Goal: Task Accomplishment & Management: Complete application form

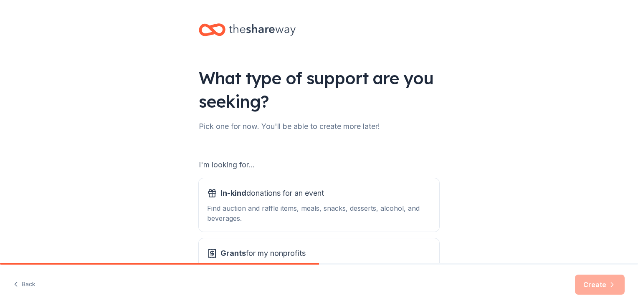
scroll to position [74, 0]
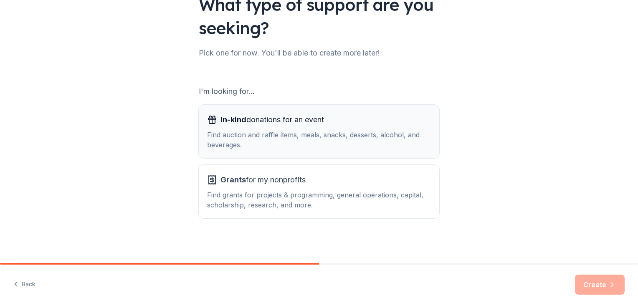
click at [221, 128] on div "In-kind donations for an event Find auction and raffle items, meals, snacks, de…" at bounding box center [319, 131] width 224 height 37
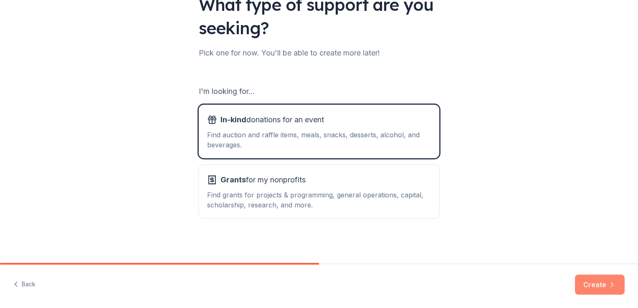
click at [596, 294] on button "Create" at bounding box center [600, 285] width 50 height 20
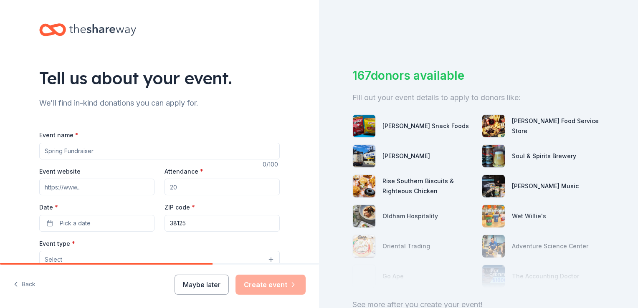
click at [192, 149] on input "Event name *" at bounding box center [159, 151] width 241 height 17
type input "A"
click at [192, 149] on input "Empower Through Access: Resource Fourm" at bounding box center [159, 151] width 241 height 17
type input "Empower Through Access: Resource Forum"
type input "www.karenheartsfoundation.org"
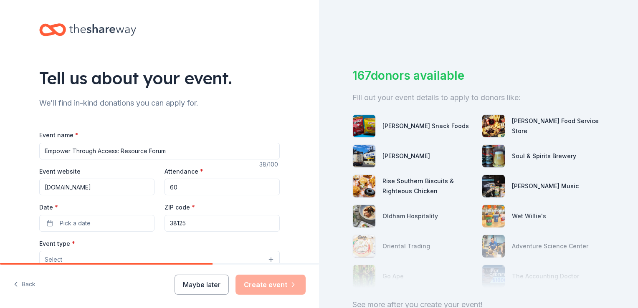
type input "60"
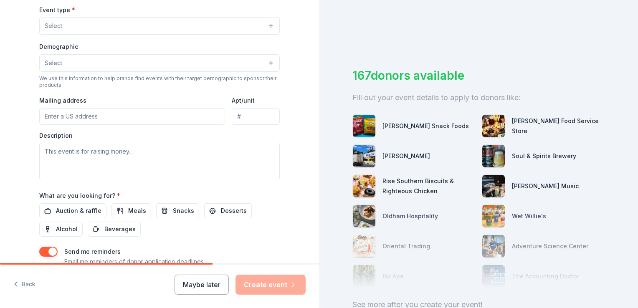
scroll to position [235, 0]
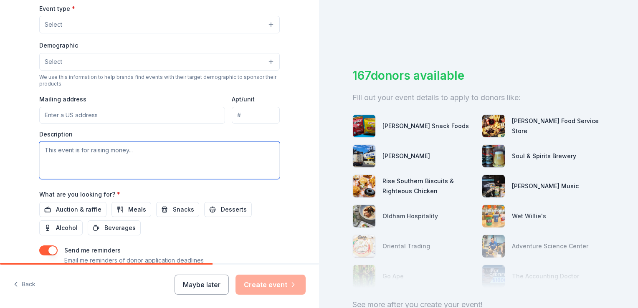
click at [64, 155] on textarea at bounding box center [159, 161] width 241 height 38
click at [128, 145] on textarea at bounding box center [159, 161] width 241 height 38
paste textarea "“Every dollar raised through the Empower Through Access: Resource Forum helps u…"
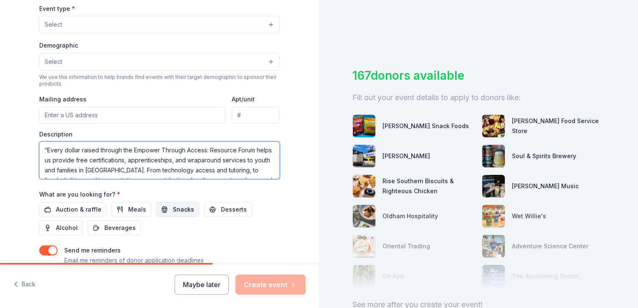
scroll to position [15, 0]
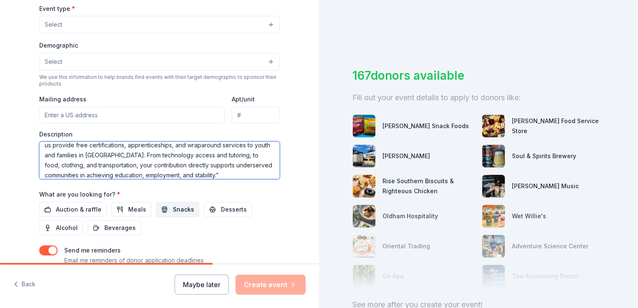
type textarea "“Every dollar raised through the Empower Through Access: Resource Forum helps u…"
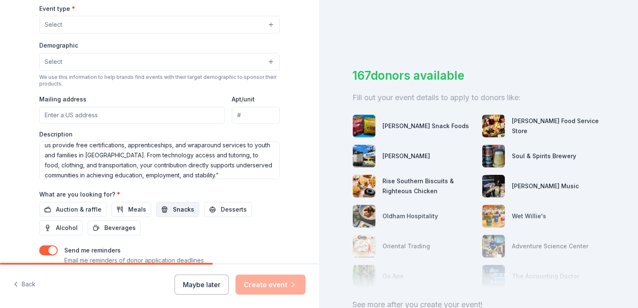
click at [156, 209] on button "Snacks" at bounding box center [177, 209] width 43 height 15
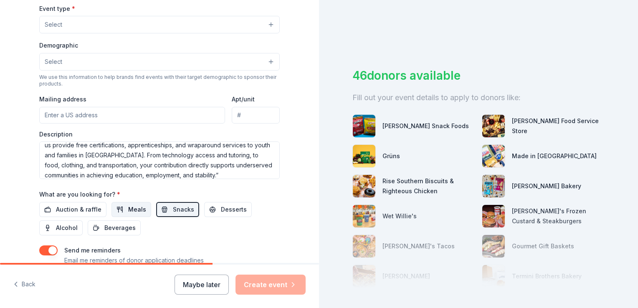
click at [130, 208] on span "Meals" at bounding box center [137, 210] width 18 height 10
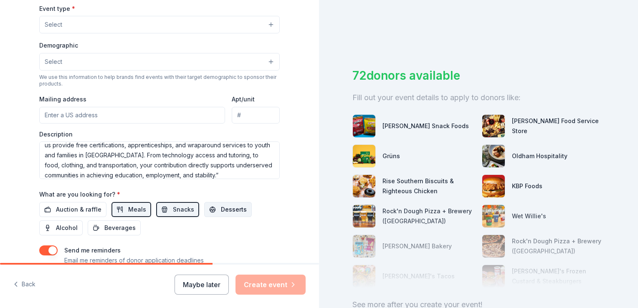
click at [222, 208] on span "Desserts" at bounding box center [234, 210] width 26 height 10
click at [129, 225] on span "Beverages" at bounding box center [119, 228] width 31 height 10
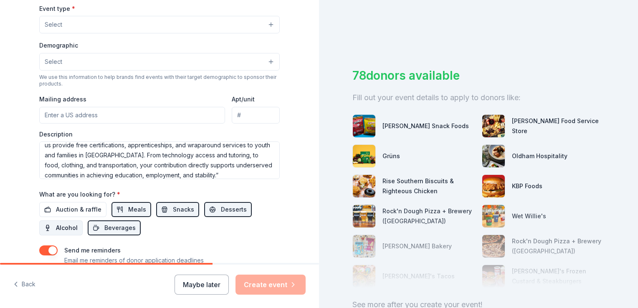
click at [68, 226] on span "Alcohol" at bounding box center [67, 228] width 22 height 10
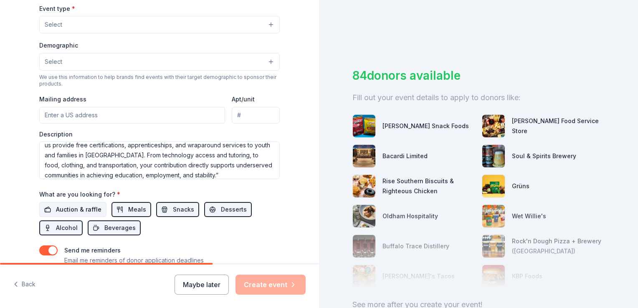
click at [65, 210] on span "Auction & raffle" at bounding box center [79, 210] width 46 height 10
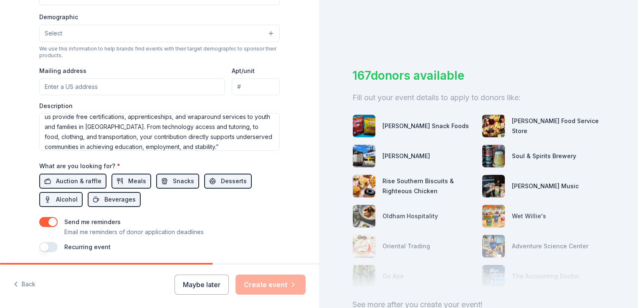
scroll to position [292, 0]
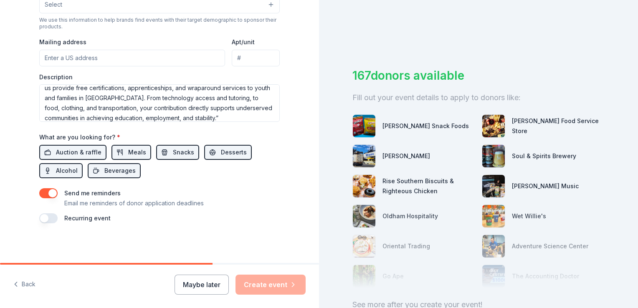
click at [41, 218] on button "button" at bounding box center [48, 218] width 18 height 10
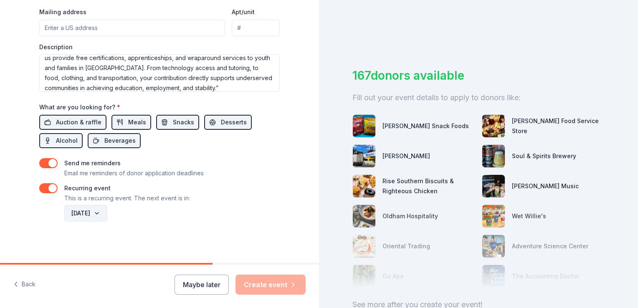
click at [107, 213] on button "September 2026" at bounding box center [85, 213] width 43 height 17
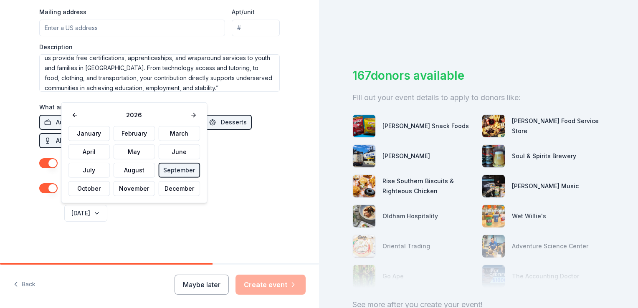
click at [173, 218] on div "September 2026" at bounding box center [171, 213] width 217 height 20
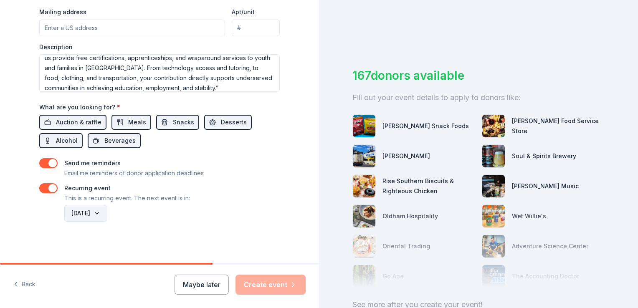
click at [107, 212] on button "September 2026" at bounding box center [85, 213] width 43 height 17
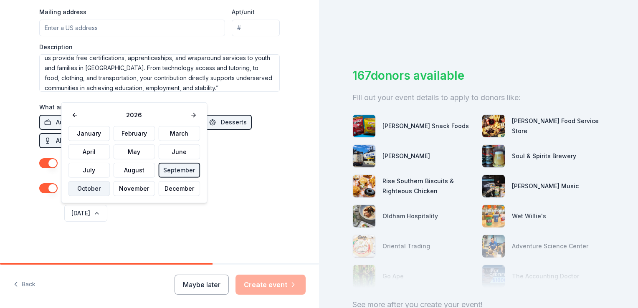
click at [85, 191] on button "October" at bounding box center [89, 188] width 42 height 15
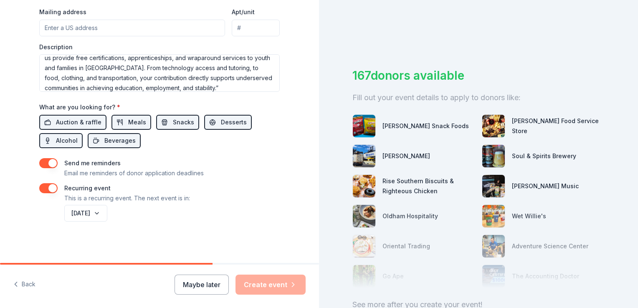
click at [100, 204] on div "October 2026" at bounding box center [171, 213] width 217 height 20
click at [101, 206] on button "October 2026" at bounding box center [85, 213] width 43 height 17
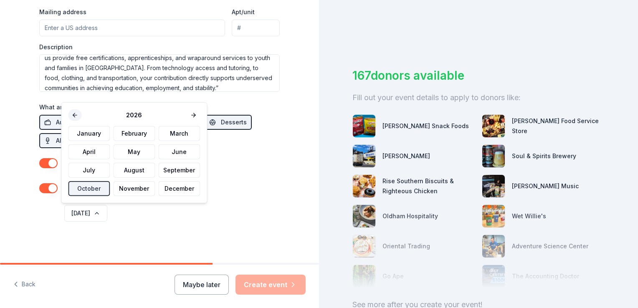
click at [70, 112] on button at bounding box center [74, 115] width 13 height 12
click at [93, 191] on button "October" at bounding box center [89, 188] width 42 height 15
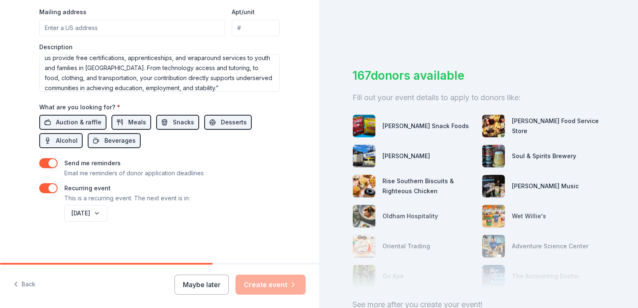
drag, startPoint x: 311, startPoint y: 213, endPoint x: 312, endPoint y: 241, distance: 28.4
click at [148, 205] on div "October 2025" at bounding box center [171, 213] width 217 height 20
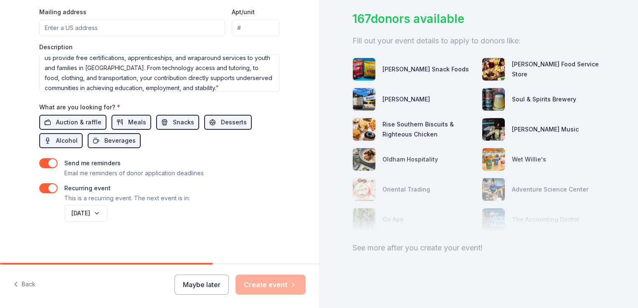
drag, startPoint x: 317, startPoint y: 226, endPoint x: 328, endPoint y: 111, distance: 115.8
click at [328, 111] on div "167 donors available Fill out your event details to apply to donors like: Brim'…" at bounding box center [478, 154] width 319 height 308
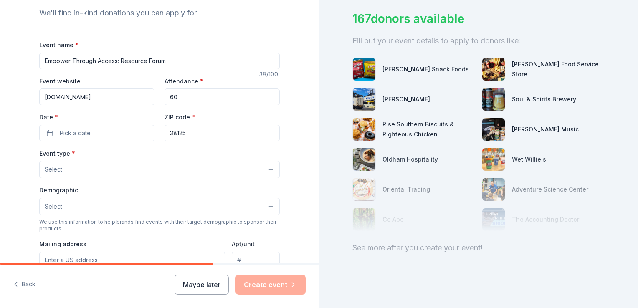
scroll to position [89, 0]
click at [60, 132] on span "Pick a date" at bounding box center [75, 135] width 31 height 10
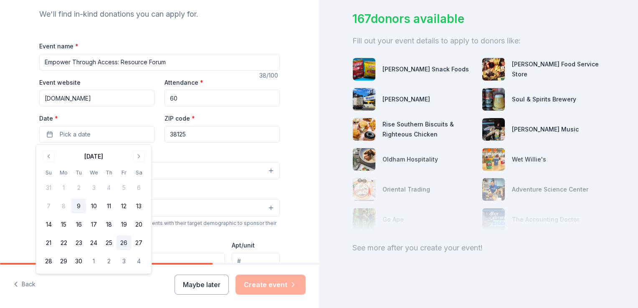
click at [126, 243] on button "26" at bounding box center [124, 243] width 15 height 15
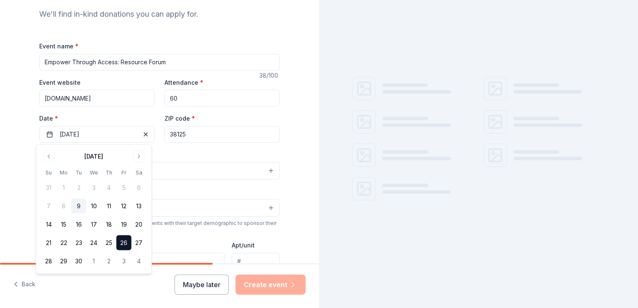
scroll to position [0, 0]
click at [188, 166] on button "Select" at bounding box center [159, 171] width 241 height 18
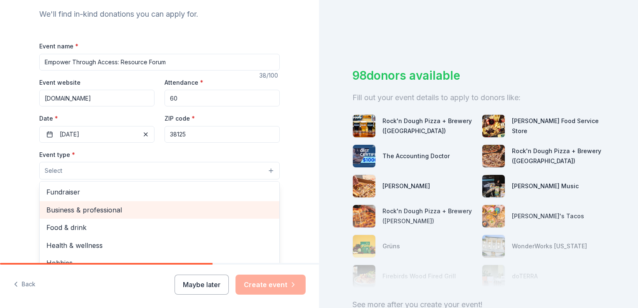
click at [118, 205] on span "Business & professional" at bounding box center [159, 210] width 226 height 11
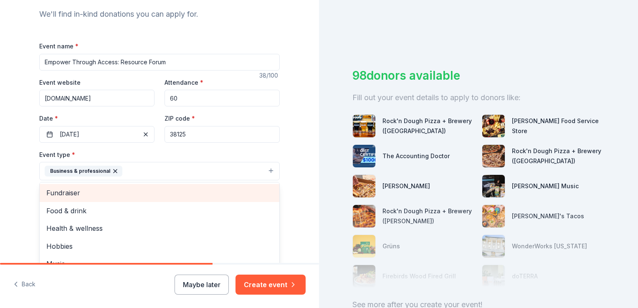
click at [97, 190] on span "Fundraiser" at bounding box center [159, 193] width 226 height 11
click at [97, 198] on div "Food & drink" at bounding box center [160, 193] width 240 height 18
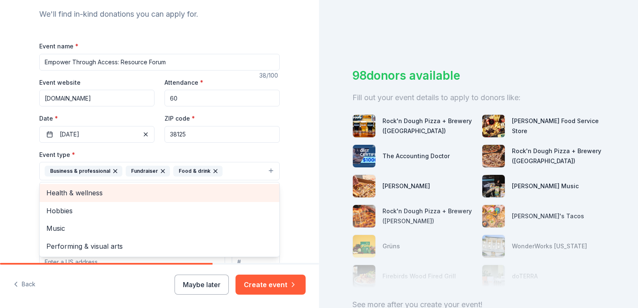
click at [68, 191] on span "Health & wellness" at bounding box center [159, 193] width 226 height 11
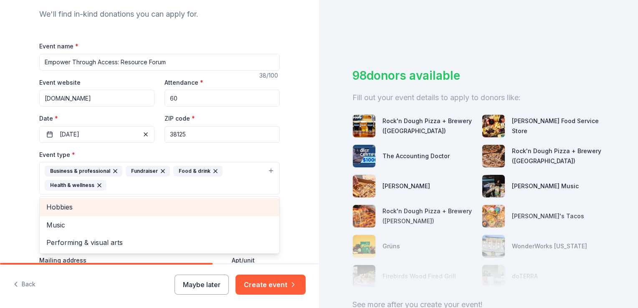
click at [300, 197] on div "Tell us about your event. We'll find in-kind donations you can apply for. Event…" at bounding box center [159, 211] width 319 height 601
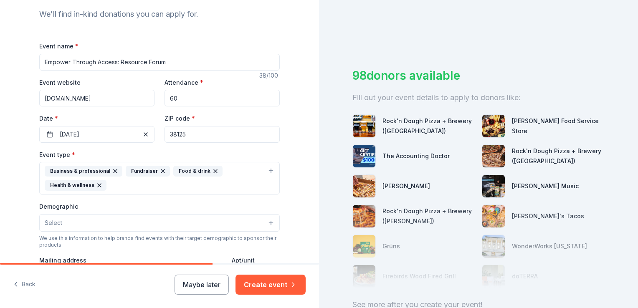
scroll to position [160, 0]
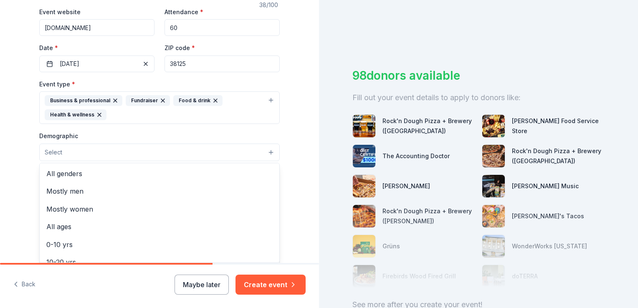
click at [239, 153] on button "Select" at bounding box center [159, 153] width 241 height 18
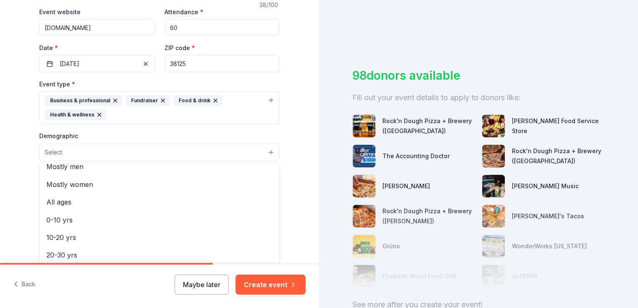
scroll to position [0, 0]
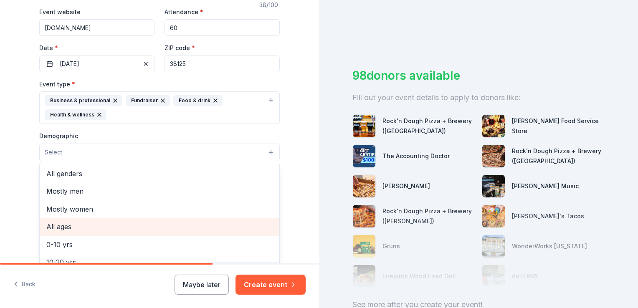
click at [155, 224] on span "All ages" at bounding box center [159, 226] width 226 height 11
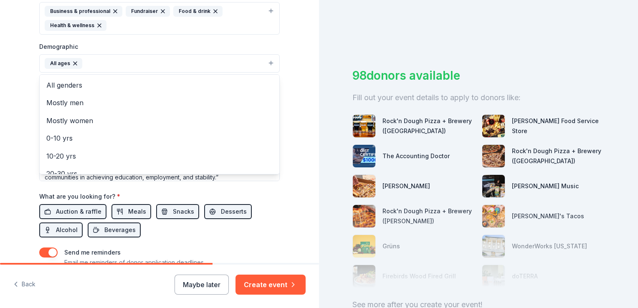
scroll to position [285, 0]
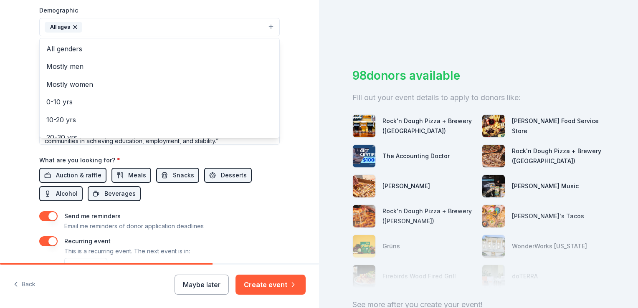
click at [292, 197] on div "Tell us about your event. We'll find in-kind donations you can apply for. Event…" at bounding box center [159, 16] width 319 height 602
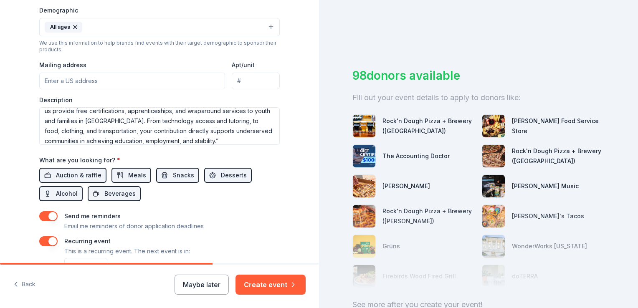
click at [103, 23] on button "All ages" at bounding box center [159, 27] width 241 height 18
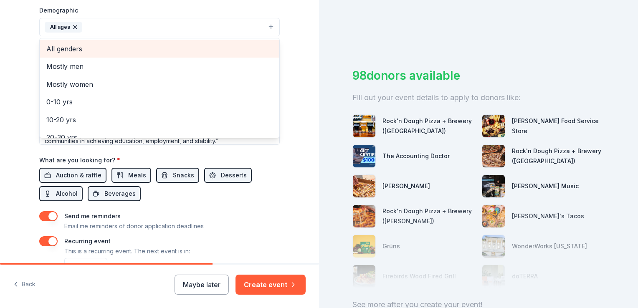
click at [109, 46] on span "All genders" at bounding box center [159, 48] width 226 height 11
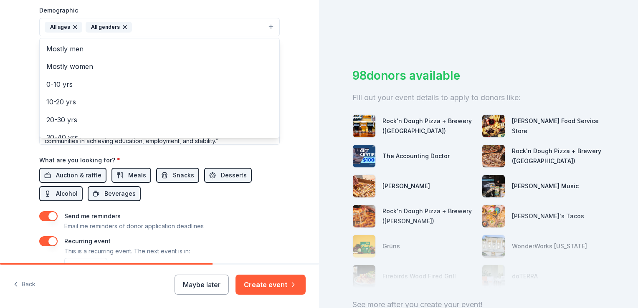
click at [302, 60] on div "Tell us about your event. We'll find in-kind donations you can apply for. Event…" at bounding box center [159, 16] width 319 height 602
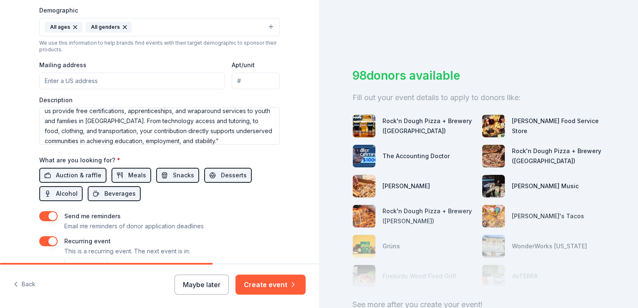
click at [136, 77] on input "Mailing address" at bounding box center [132, 81] width 186 height 17
type input "8498 Kamin Lane Memphis, TN 38125"
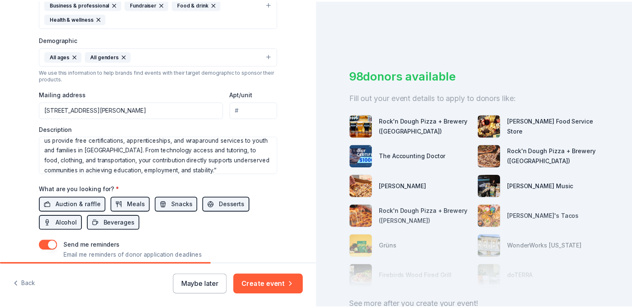
scroll to position [338, 0]
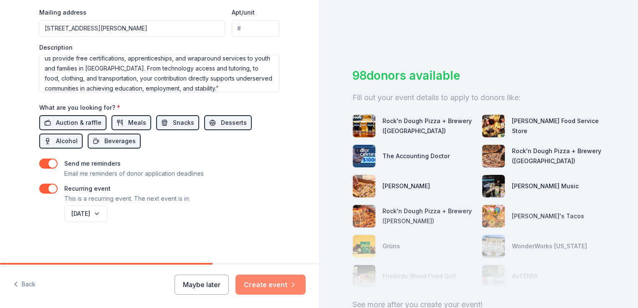
click at [263, 287] on button "Create event" at bounding box center [271, 285] width 70 height 20
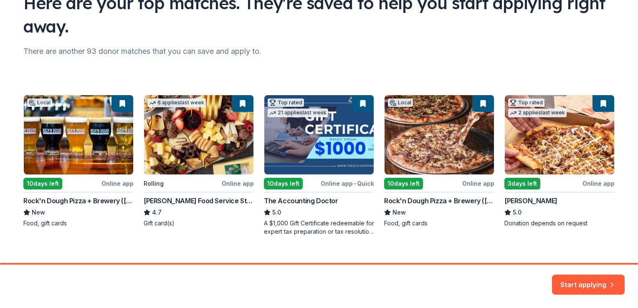
scroll to position [76, 0]
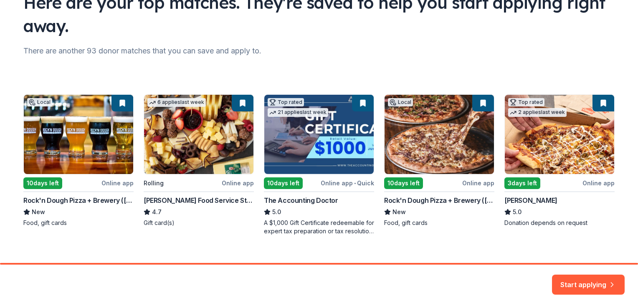
click at [48, 135] on div "Local 10 days left Online app Rock'n Dough Pizza + Brewery (Orleans Station) Ne…" at bounding box center [319, 164] width 592 height 141
click at [576, 281] on button "Start applying" at bounding box center [588, 280] width 73 height 20
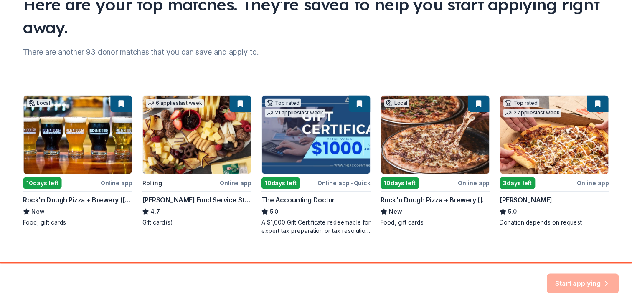
scroll to position [88, 0]
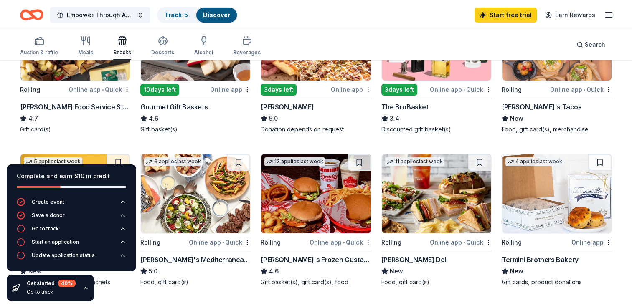
scroll to position [171, 0]
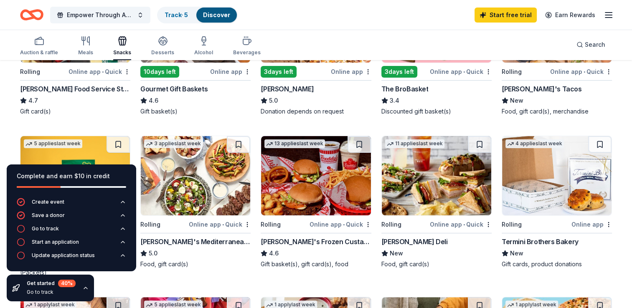
click at [414, 199] on img at bounding box center [436, 175] width 109 height 79
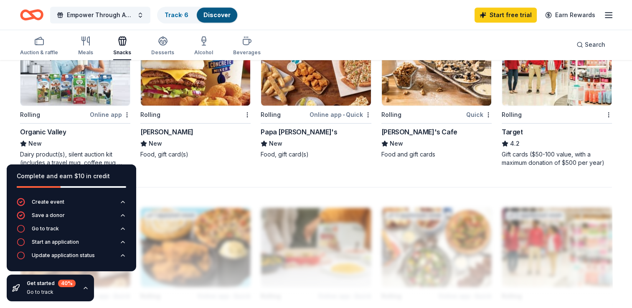
scroll to position [605, 0]
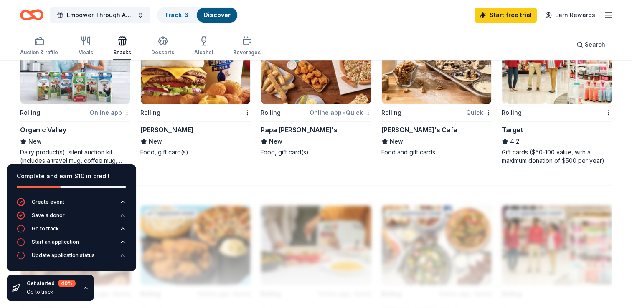
click at [281, 113] on div "Rolling" at bounding box center [284, 112] width 47 height 10
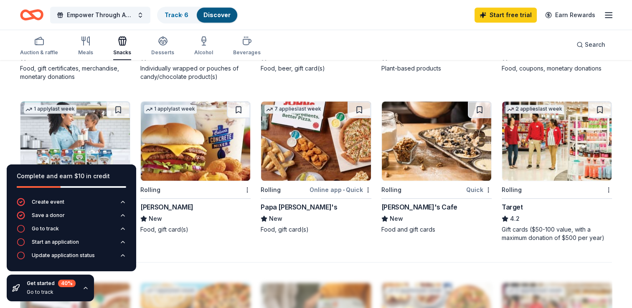
scroll to position [513, 0]
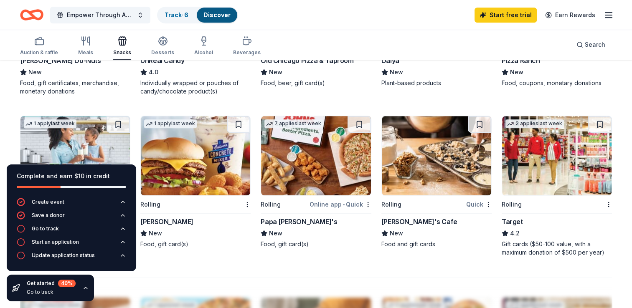
click at [520, 144] on img at bounding box center [556, 155] width 109 height 79
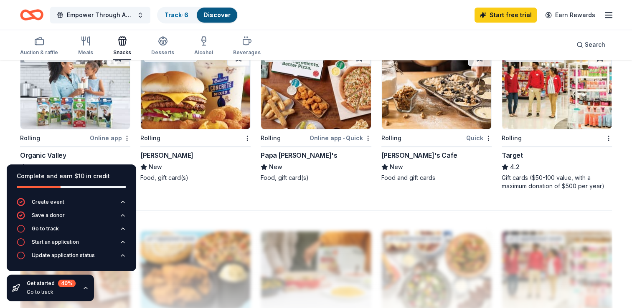
scroll to position [547, 0]
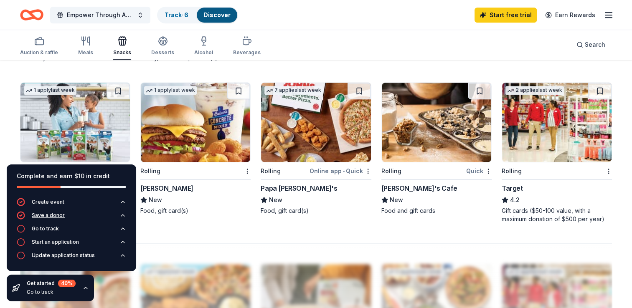
click at [64, 216] on button "Save a donor" at bounding box center [71, 217] width 109 height 13
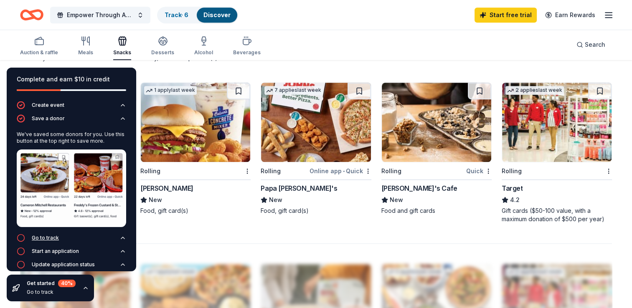
click at [73, 235] on button "Go to track" at bounding box center [71, 240] width 109 height 13
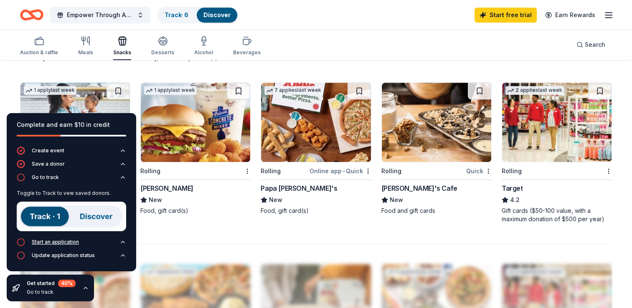
click at [56, 243] on div "Start an application" at bounding box center [55, 242] width 47 height 7
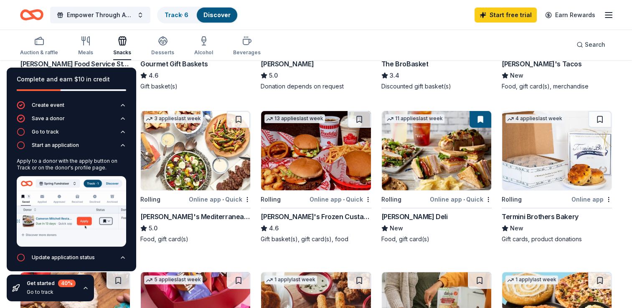
scroll to position [179, 0]
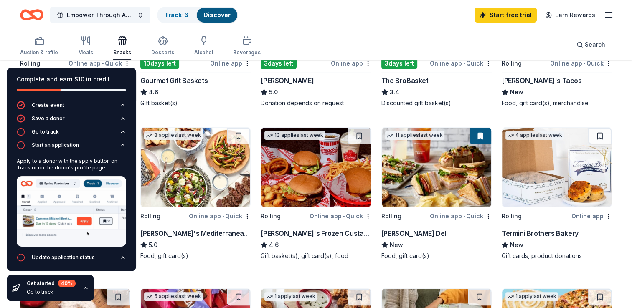
click at [473, 185] on img at bounding box center [436, 167] width 109 height 79
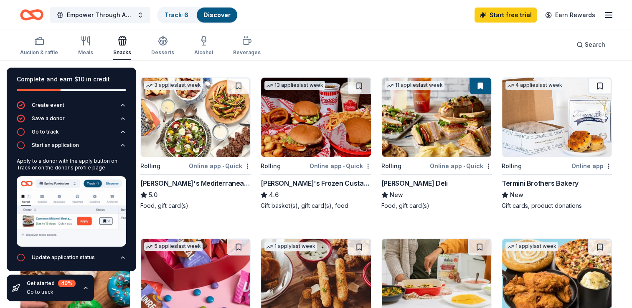
scroll to position [231, 0]
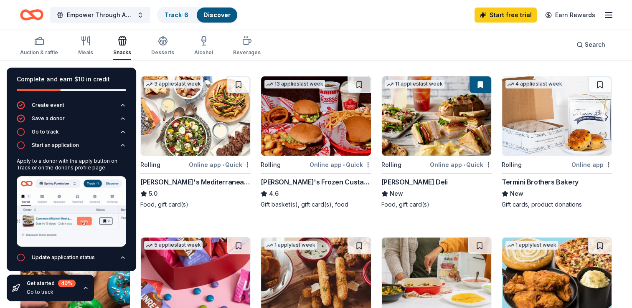
click at [538, 152] on img at bounding box center [556, 115] width 109 height 79
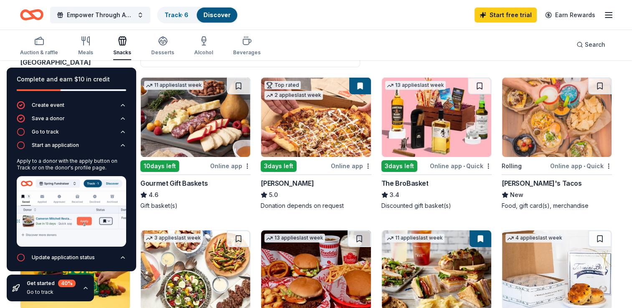
scroll to position [71, 0]
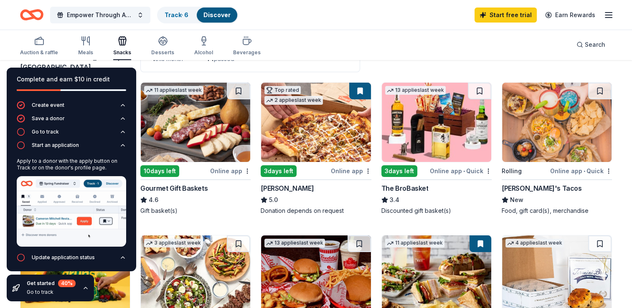
click at [189, 116] on img at bounding box center [195, 122] width 109 height 79
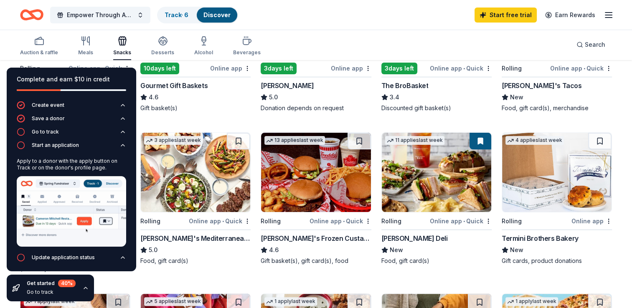
scroll to position [172, 0]
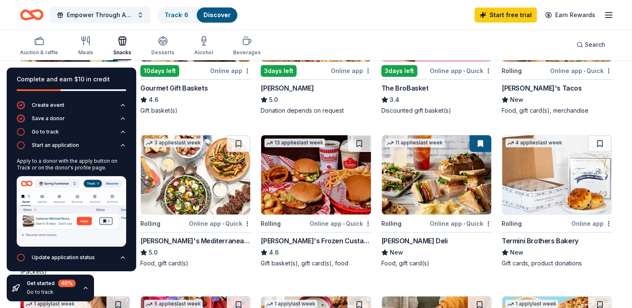
click at [461, 213] on img at bounding box center [436, 174] width 109 height 79
click at [297, 199] on img at bounding box center [315, 174] width 109 height 79
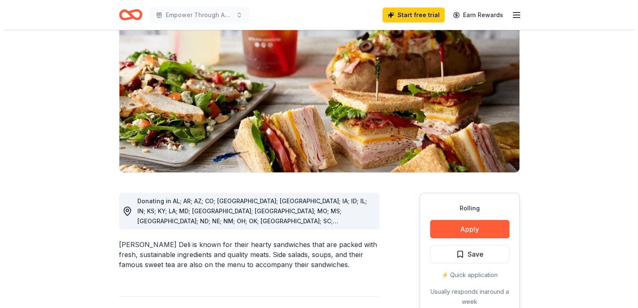
scroll to position [83, 0]
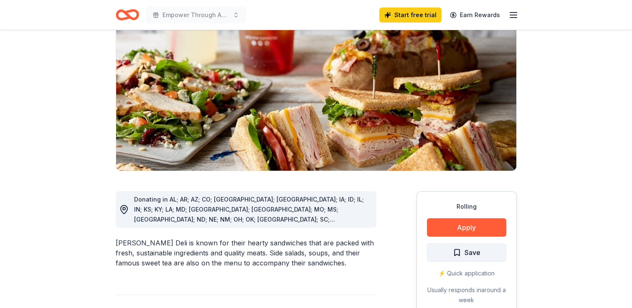
click at [445, 244] on button "Save" at bounding box center [466, 253] width 79 height 18
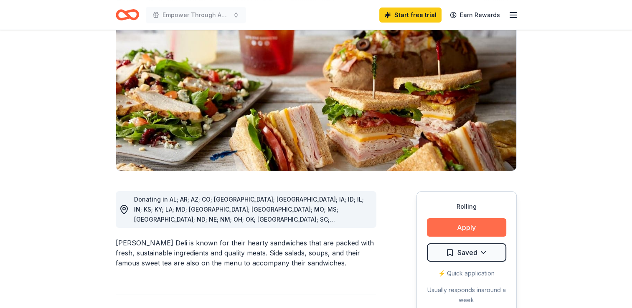
click at [448, 226] on button "Apply" at bounding box center [466, 227] width 79 height 18
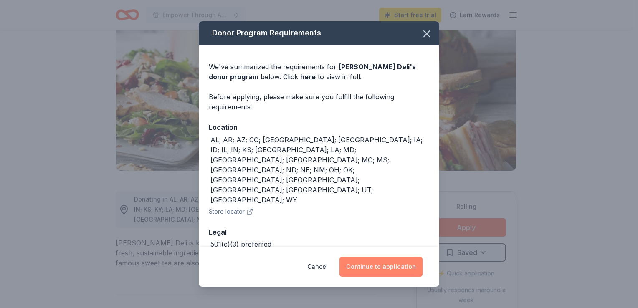
click at [383, 257] on button "Continue to application" at bounding box center [381, 267] width 83 height 20
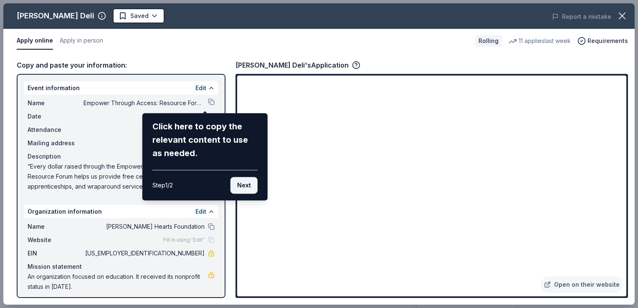
click at [242, 185] on button "Next" at bounding box center [244, 185] width 27 height 17
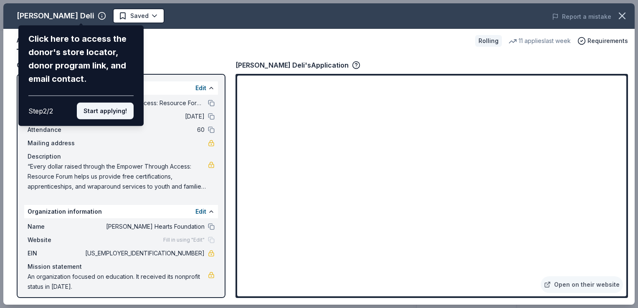
click at [105, 108] on button "Start applying!" at bounding box center [105, 111] width 57 height 17
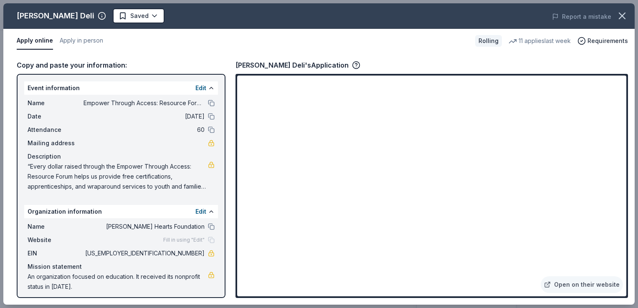
click at [43, 42] on button "Apply online" at bounding box center [35, 41] width 36 height 18
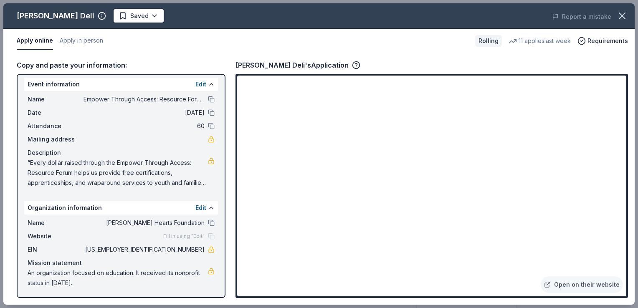
click at [89, 114] on span "09/26/25" at bounding box center [144, 113] width 121 height 10
click at [200, 112] on div "Date 09/26/25" at bounding box center [121, 113] width 187 height 10
click at [208, 112] on button at bounding box center [211, 112] width 7 height 7
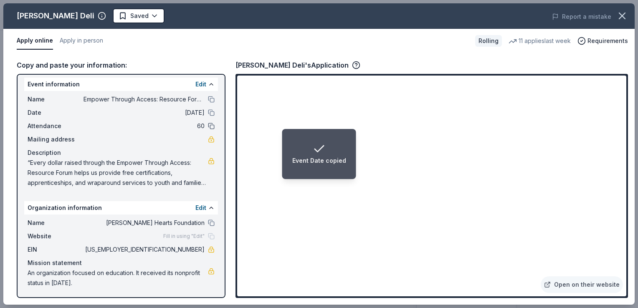
click at [208, 126] on button at bounding box center [211, 126] width 7 height 7
drag, startPoint x: 225, startPoint y: 177, endPoint x: 219, endPoint y: 221, distance: 44.3
click at [219, 221] on div "Event information Edit Name Empower Through Access: Resource Forum Date 09/26/2…" at bounding box center [121, 186] width 209 height 224
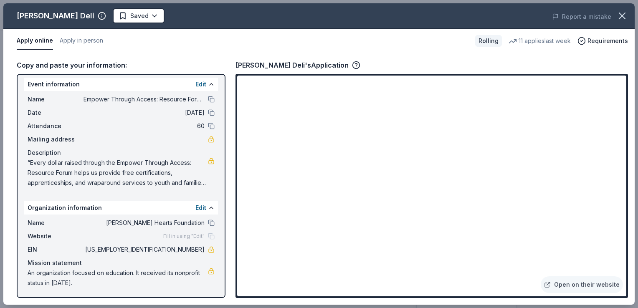
click at [214, 81] on div "Event information Edit Name Empower Through Access: Resource Forum Date 09/26/2…" at bounding box center [121, 186] width 209 height 224
click at [87, 43] on button "Apply in person" at bounding box center [81, 41] width 43 height 18
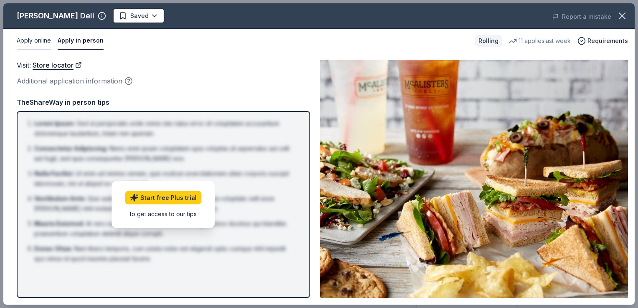
click at [41, 43] on button "Apply online" at bounding box center [34, 41] width 34 height 18
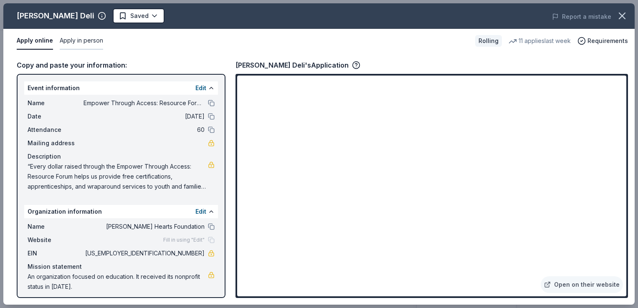
drag, startPoint x: 46, startPoint y: 43, endPoint x: 64, endPoint y: 41, distance: 18.5
click at [64, 41] on div "Apply online Apply in person" at bounding box center [243, 41] width 452 height 18
click at [38, 38] on button "Apply online" at bounding box center [35, 41] width 36 height 18
click at [67, 37] on button "Apply in person" at bounding box center [81, 41] width 43 height 18
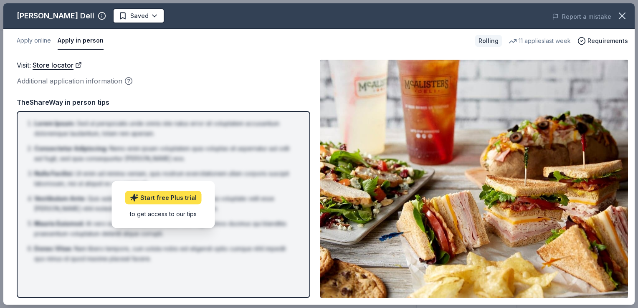
click at [160, 200] on link "Start free Plus trial" at bounding box center [163, 197] width 76 height 13
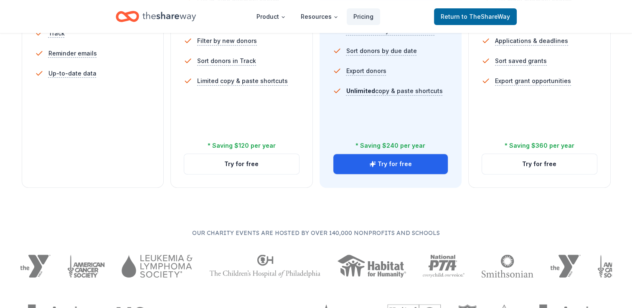
scroll to position [344, 0]
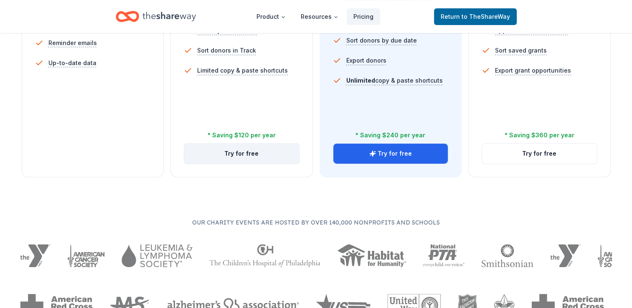
click at [215, 152] on button "Try for free" at bounding box center [241, 154] width 115 height 20
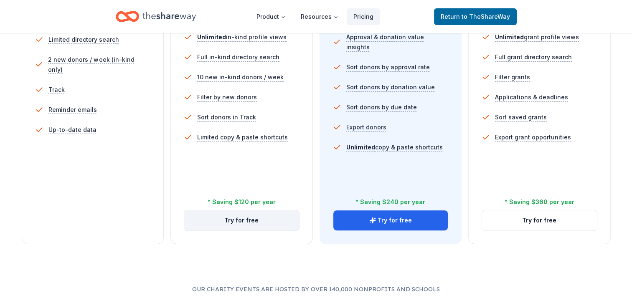
scroll to position [213, 0]
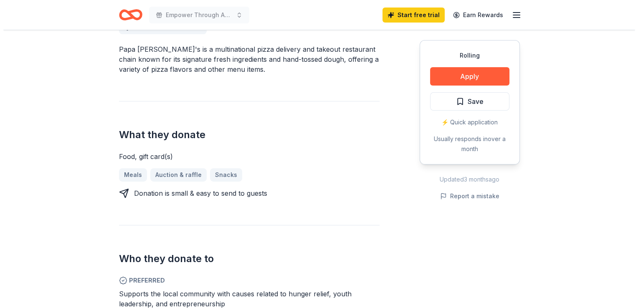
scroll to position [256, 0]
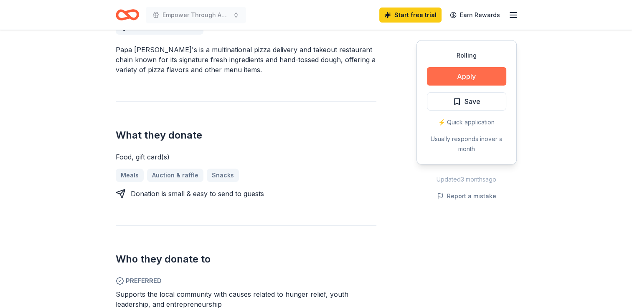
click at [441, 84] on button "Apply" at bounding box center [466, 76] width 79 height 18
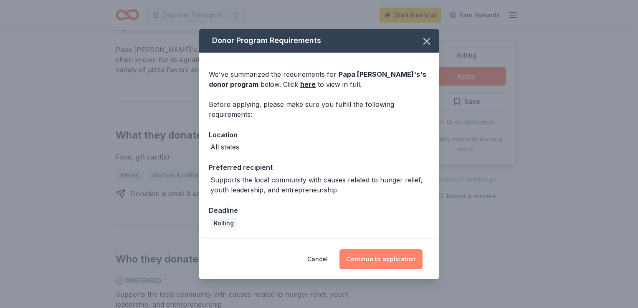
click at [366, 255] on button "Continue to application" at bounding box center [381, 259] width 83 height 20
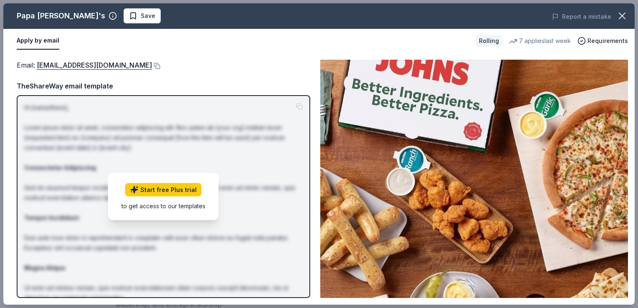
click at [28, 42] on button "Apply by email" at bounding box center [38, 41] width 43 height 18
click at [46, 64] on link "foundation@papajohns.com" at bounding box center [94, 65] width 115 height 11
click at [178, 60] on div "Email : foundation@papajohns.com" at bounding box center [164, 65] width 294 height 11
drag, startPoint x: 148, startPoint y: 56, endPoint x: 161, endPoint y: -31, distance: 87.9
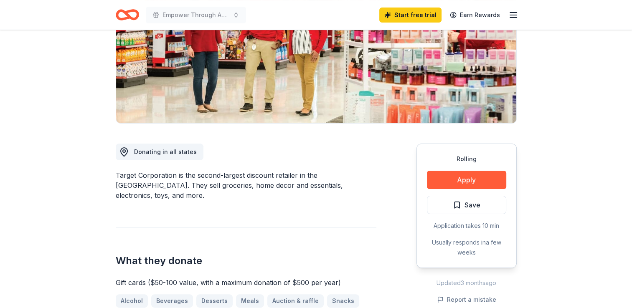
scroll to position [134, 0]
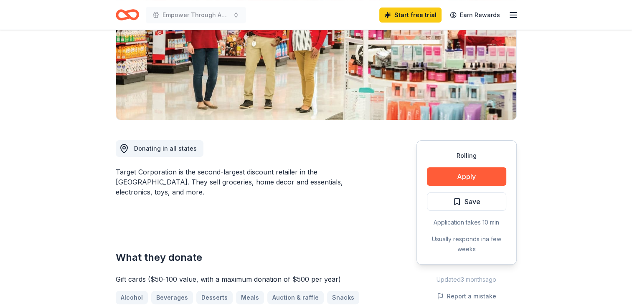
click at [453, 186] on div "Rolling Apply Save Application takes 10 min Usually responds in a few weeks" at bounding box center [467, 202] width 100 height 124
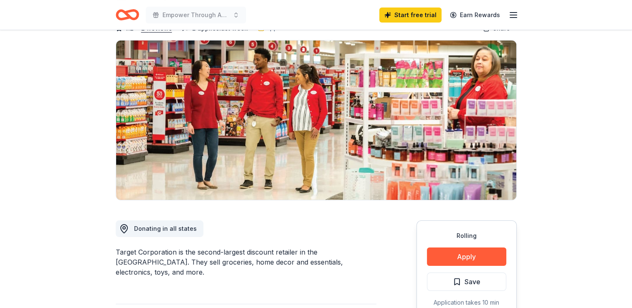
scroll to position [0, 0]
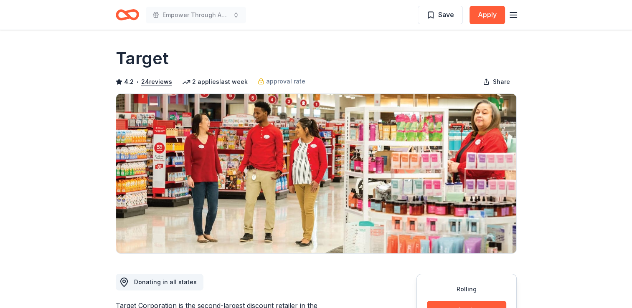
drag, startPoint x: 509, startPoint y: 21, endPoint x: 513, endPoint y: 19, distance: 4.3
click at [513, 19] on div "Save Apply" at bounding box center [468, 15] width 101 height 20
click at [513, 19] on icon "button" at bounding box center [513, 15] width 10 height 10
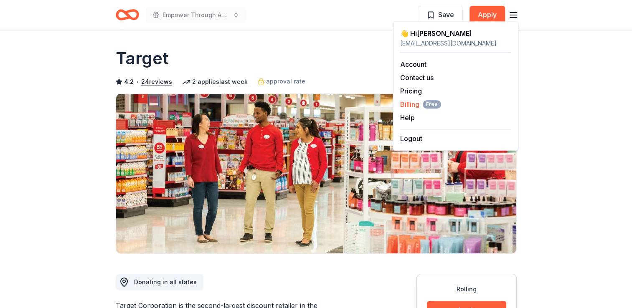
click at [414, 104] on span "Billing Free" at bounding box center [420, 104] width 41 height 10
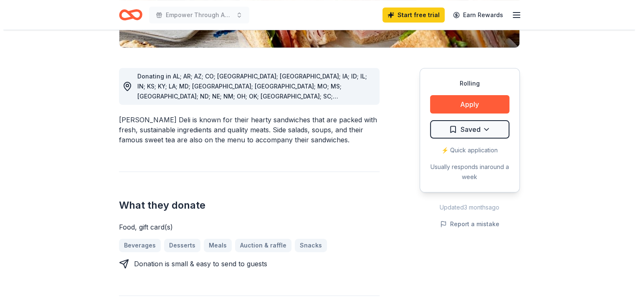
scroll to position [208, 0]
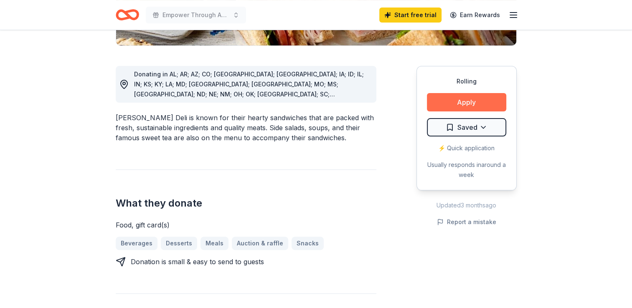
click at [443, 104] on button "Apply" at bounding box center [466, 102] width 79 height 18
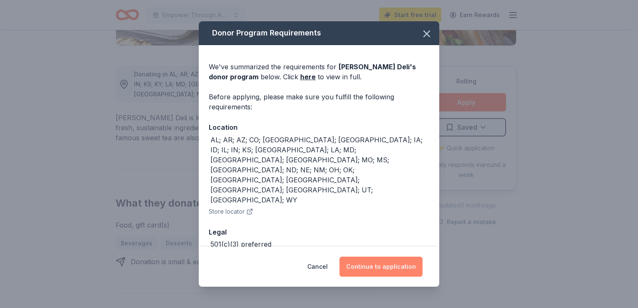
click at [367, 265] on button "Continue to application" at bounding box center [381, 267] width 83 height 20
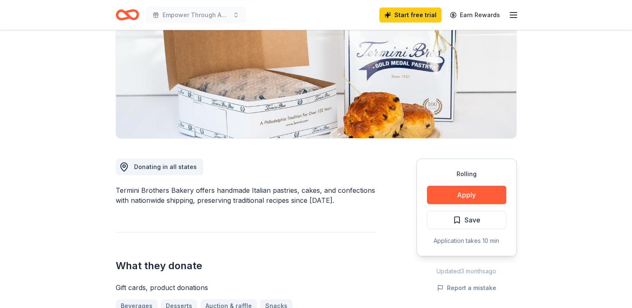
scroll to position [117, 0]
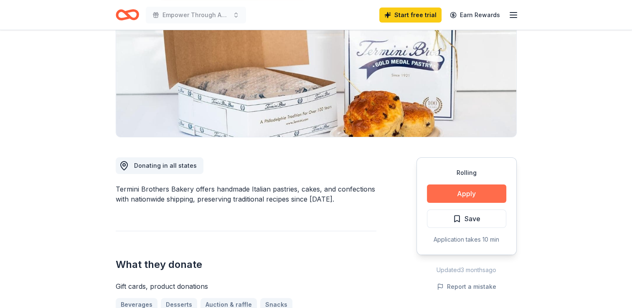
click at [447, 196] on button "Apply" at bounding box center [466, 194] width 79 height 18
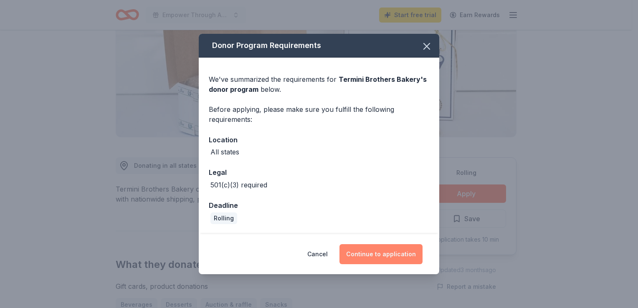
click at [401, 250] on button "Continue to application" at bounding box center [381, 254] width 83 height 20
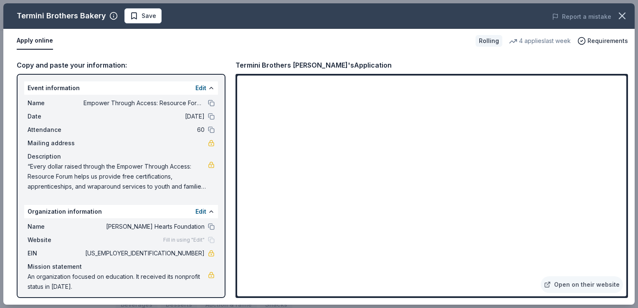
drag, startPoint x: 11, startPoint y: 14, endPoint x: 91, endPoint y: 20, distance: 80.8
click at [91, 20] on div "Termini Brothers Bakery Save" at bounding box center [192, 15] width 379 height 15
drag, startPoint x: 104, startPoint y: 18, endPoint x: 36, endPoint y: 16, distance: 68.5
click at [36, 16] on div "Termini Brothers Bakery" at bounding box center [67, 15] width 101 height 13
click at [263, 64] on div "Termini Brothers Bakery's Application" at bounding box center [314, 65] width 156 height 11
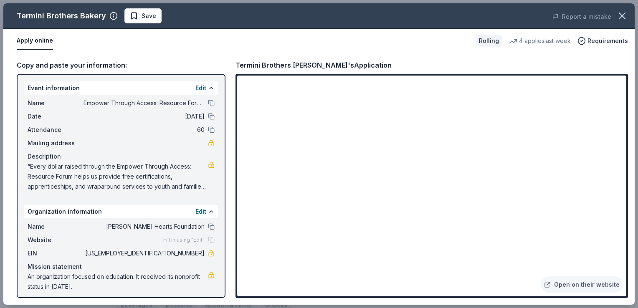
click at [263, 64] on div "Termini Brothers Bakery's Application" at bounding box center [314, 65] width 156 height 11
drag, startPoint x: 230, startPoint y: 63, endPoint x: 279, endPoint y: 66, distance: 49.4
click at [279, 66] on div "Copy and paste your information: Event information Edit Name Empower Through Ac…" at bounding box center [319, 179] width 632 height 252
click icon "button"
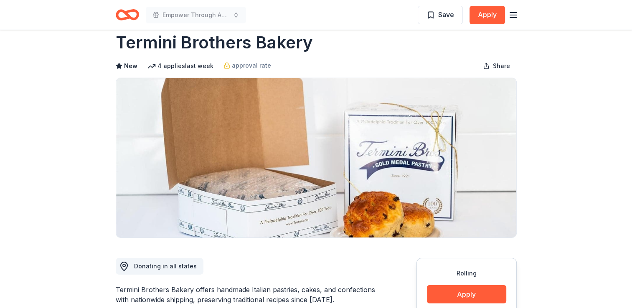
scroll to position [0, 0]
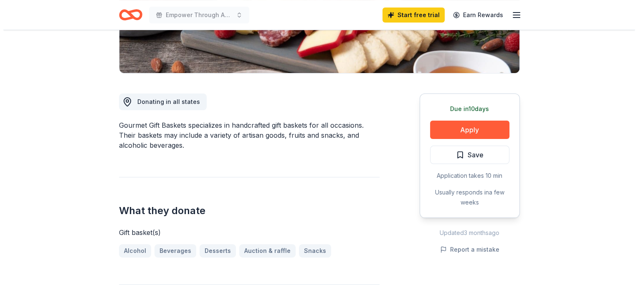
scroll to position [183, 0]
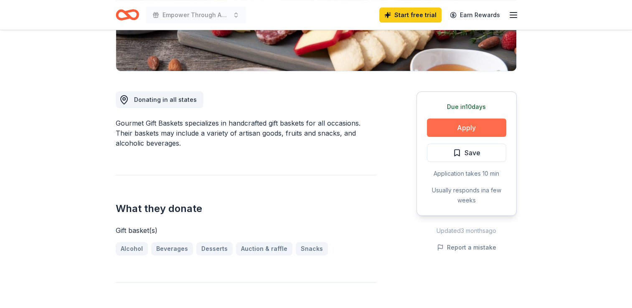
click at [477, 119] on button "Apply" at bounding box center [466, 128] width 79 height 18
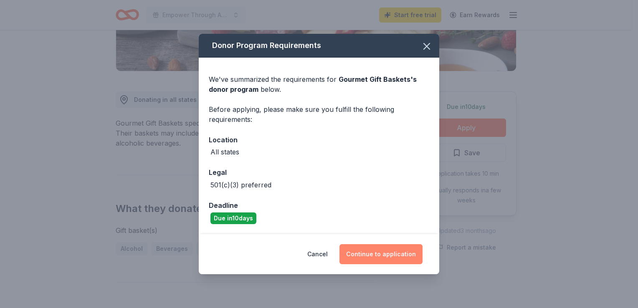
click at [386, 262] on button "Continue to application" at bounding box center [381, 254] width 83 height 20
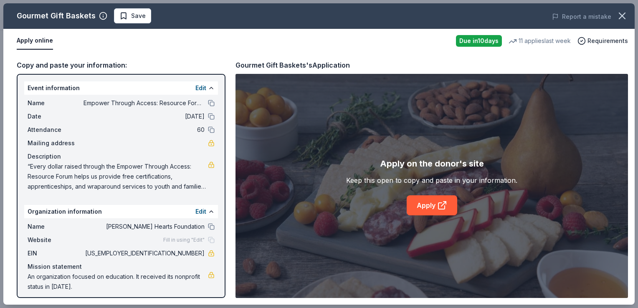
click at [434, 222] on div "Apply on the donor's site Keep this open to copy and paste in your information.…" at bounding box center [432, 186] width 393 height 224
click at [433, 204] on link "Apply" at bounding box center [432, 206] width 51 height 20
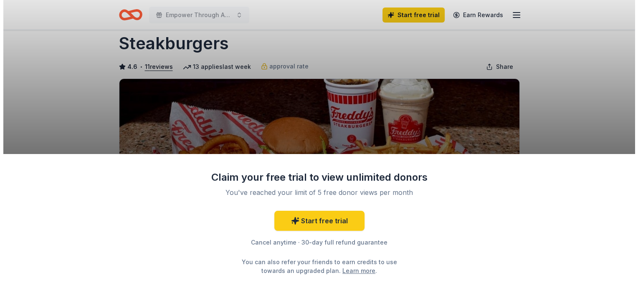
scroll to position [56, 0]
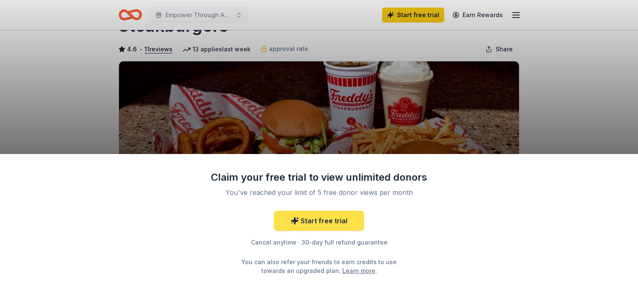
click at [327, 224] on link "Start free trial" at bounding box center [319, 221] width 90 height 20
click at [307, 222] on link "Start free trial" at bounding box center [319, 221] width 90 height 20
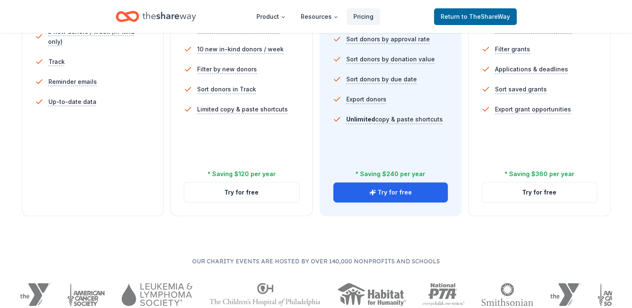
scroll to position [309, 0]
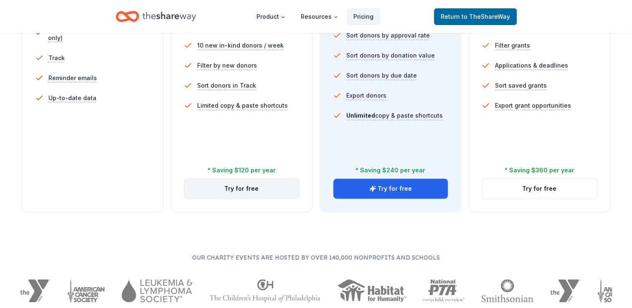
click at [274, 184] on button "Try for free" at bounding box center [241, 189] width 115 height 20
